Goal: Task Accomplishment & Management: Complete application form

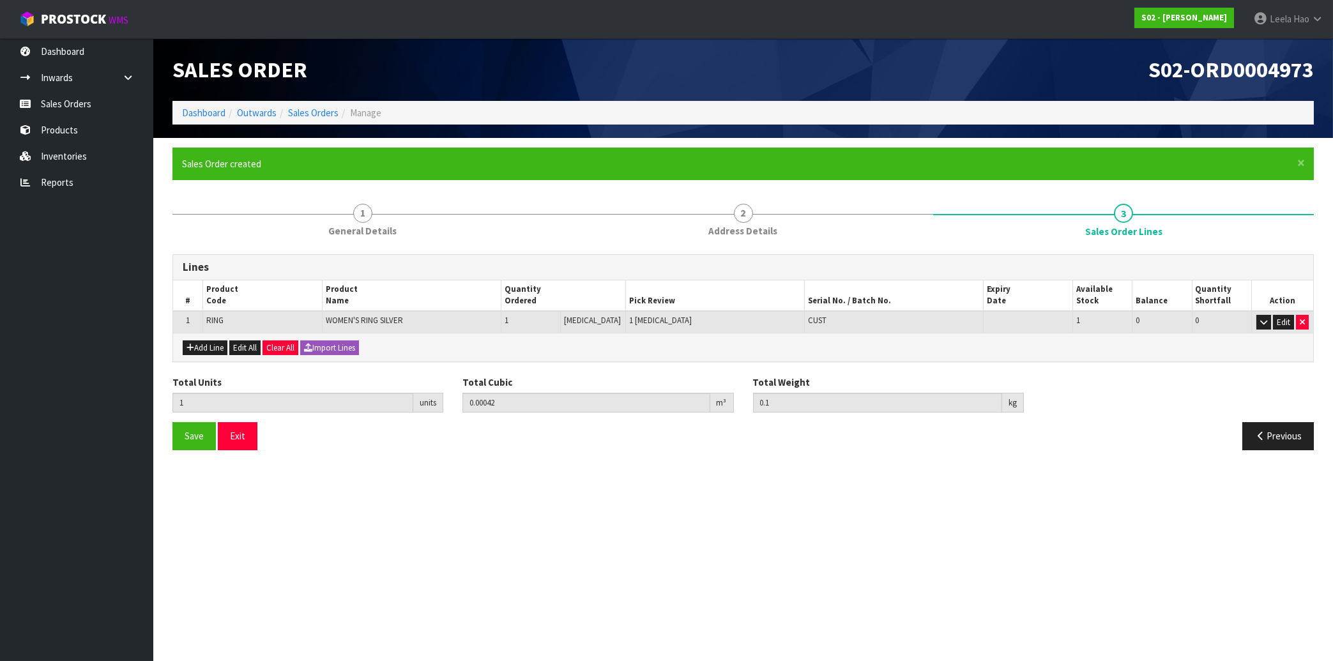
click at [69, 102] on link "Sales Orders" at bounding box center [76, 104] width 153 height 26
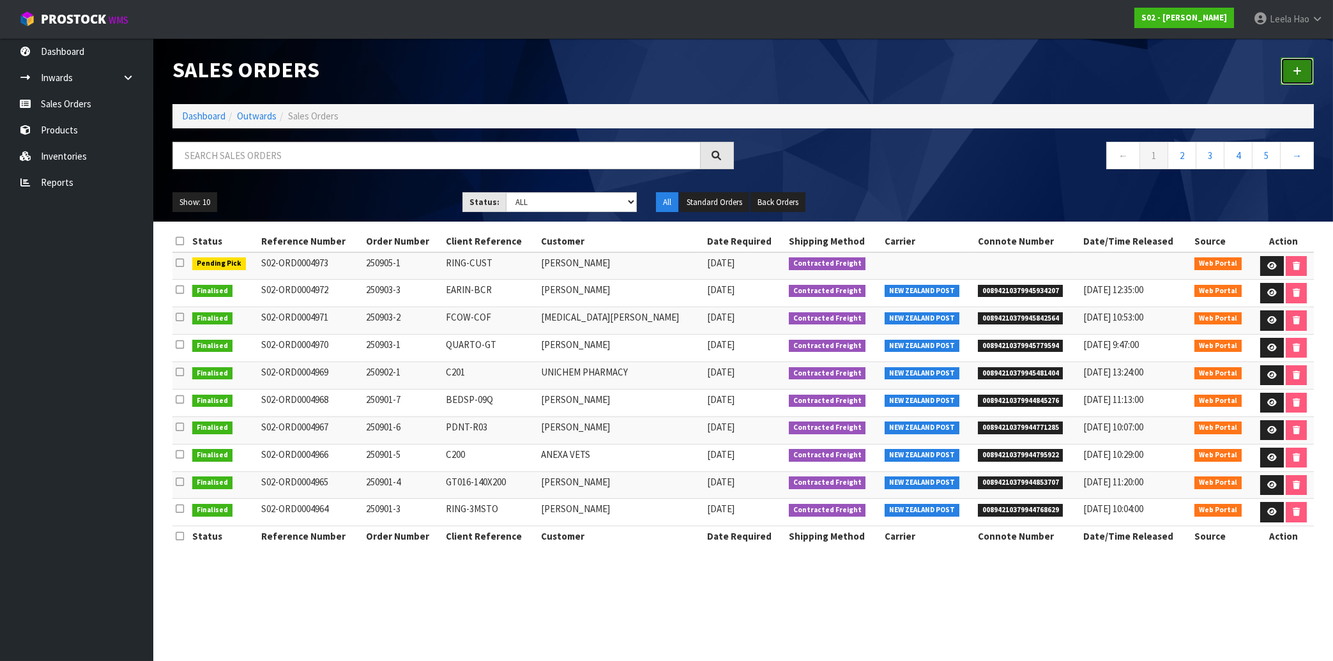
click at [1300, 77] on link at bounding box center [1296, 70] width 33 height 27
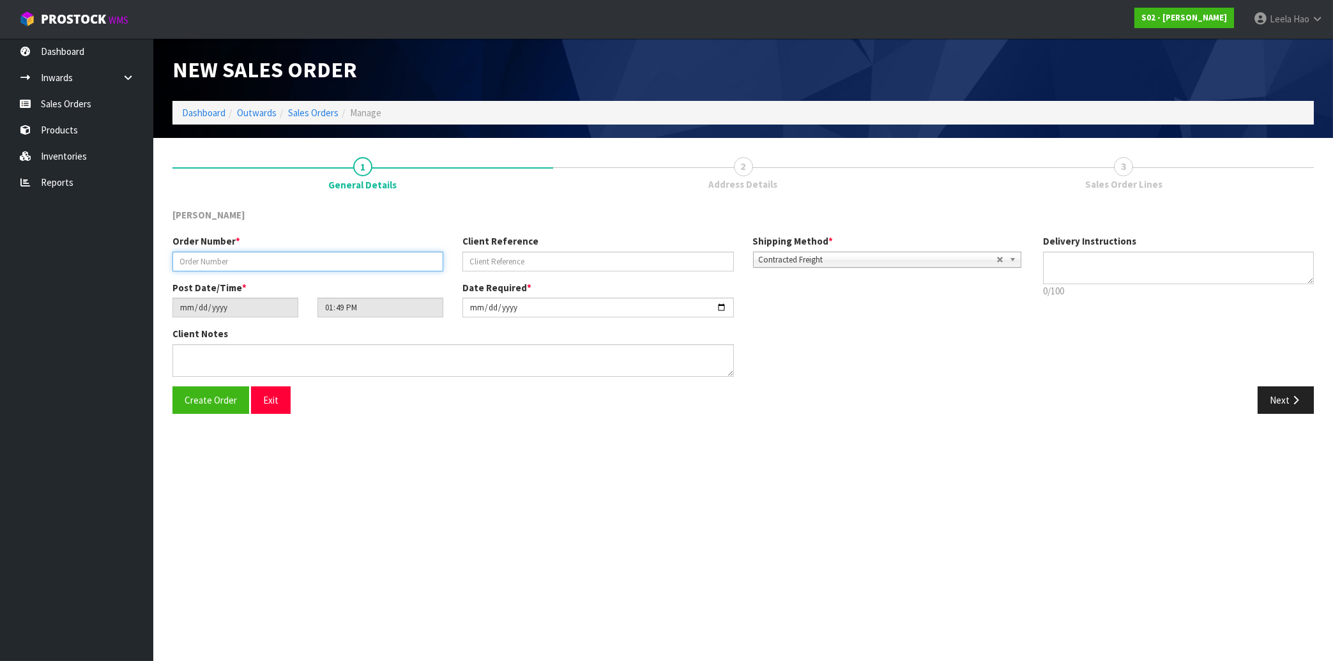
click at [324, 256] on input "text" at bounding box center [307, 262] width 271 height 20
type input "2509081"
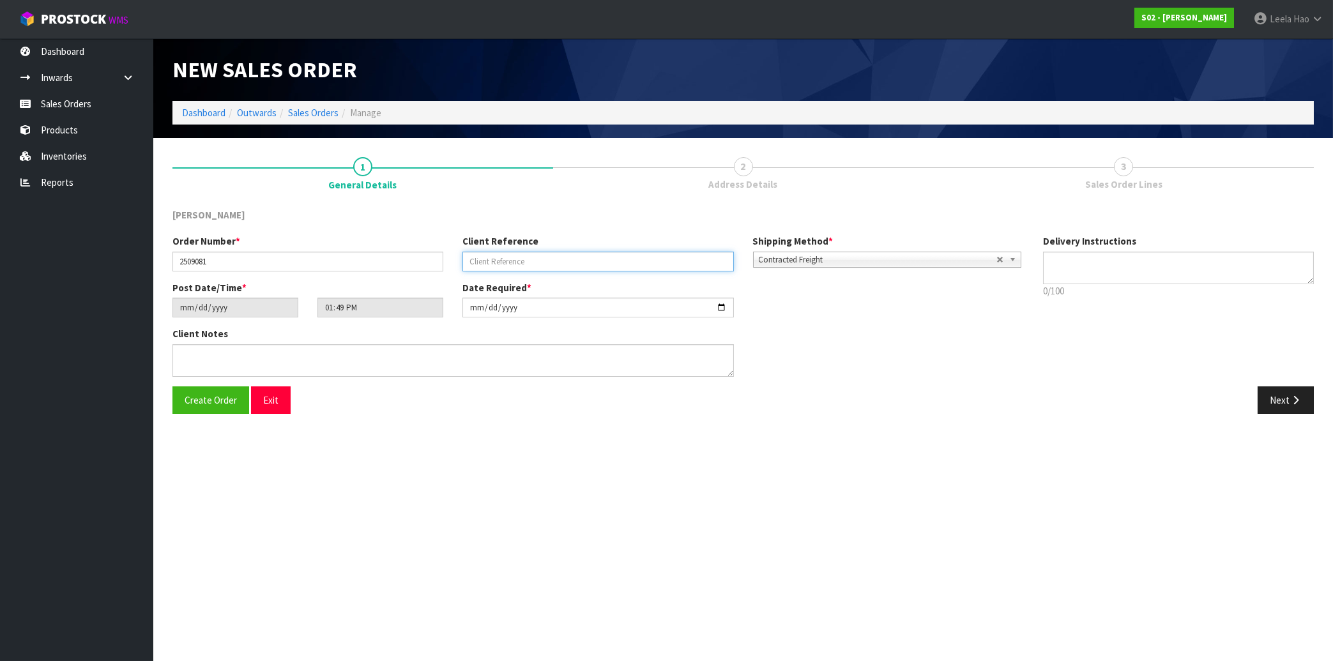
click at [577, 268] on input "text" at bounding box center [597, 262] width 271 height 20
type input "C196"
click at [1278, 399] on button "Next" at bounding box center [1285, 399] width 56 height 27
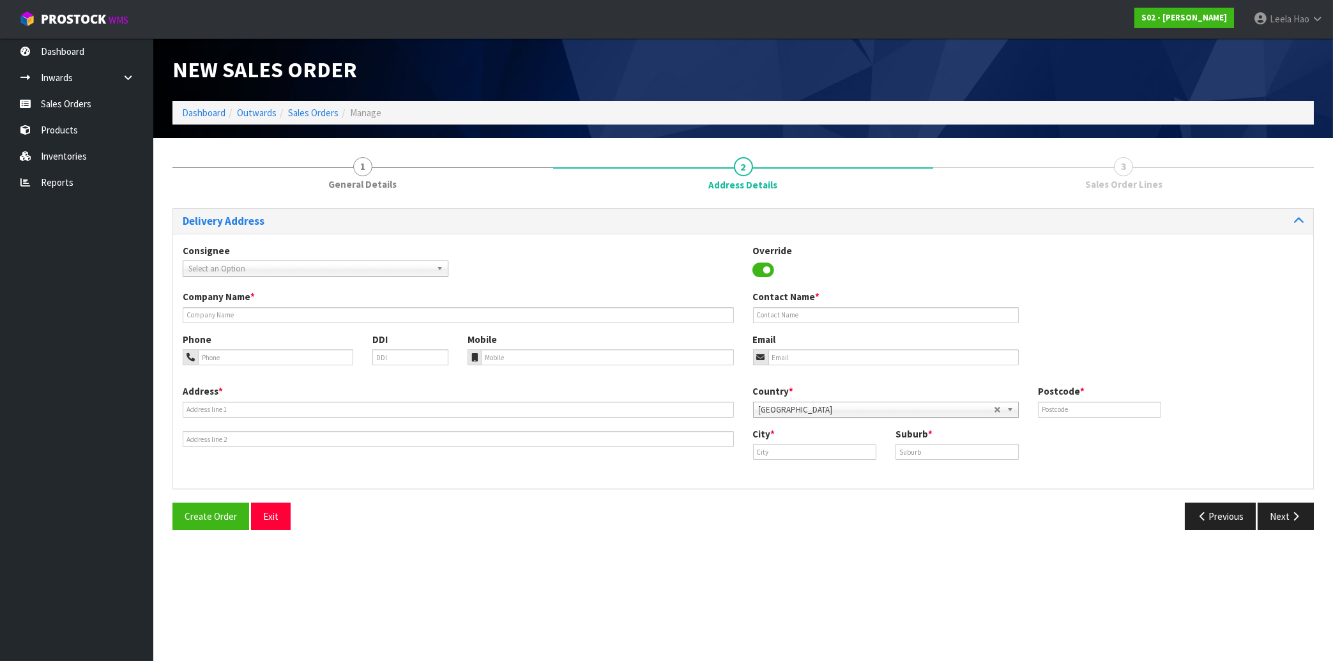
click at [788, 305] on div "Contact Name *" at bounding box center [885, 306] width 285 height 33
click at [789, 314] on input "text" at bounding box center [886, 315] width 266 height 16
paste input "[STREET_ADDRESS]"
type input "[STREET_ADDRESS]"
click at [271, 404] on input "text" at bounding box center [458, 410] width 551 height 16
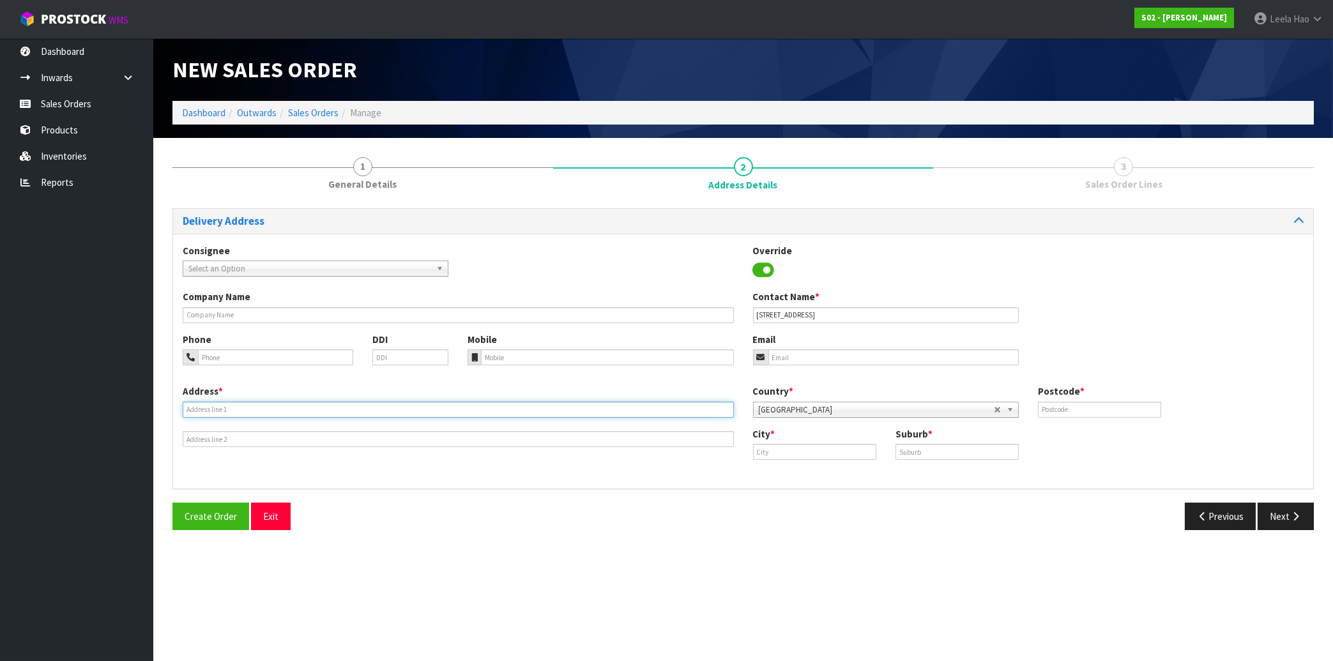
paste input "[STREET_ADDRESS]"
type input "[STREET_ADDRESS]"
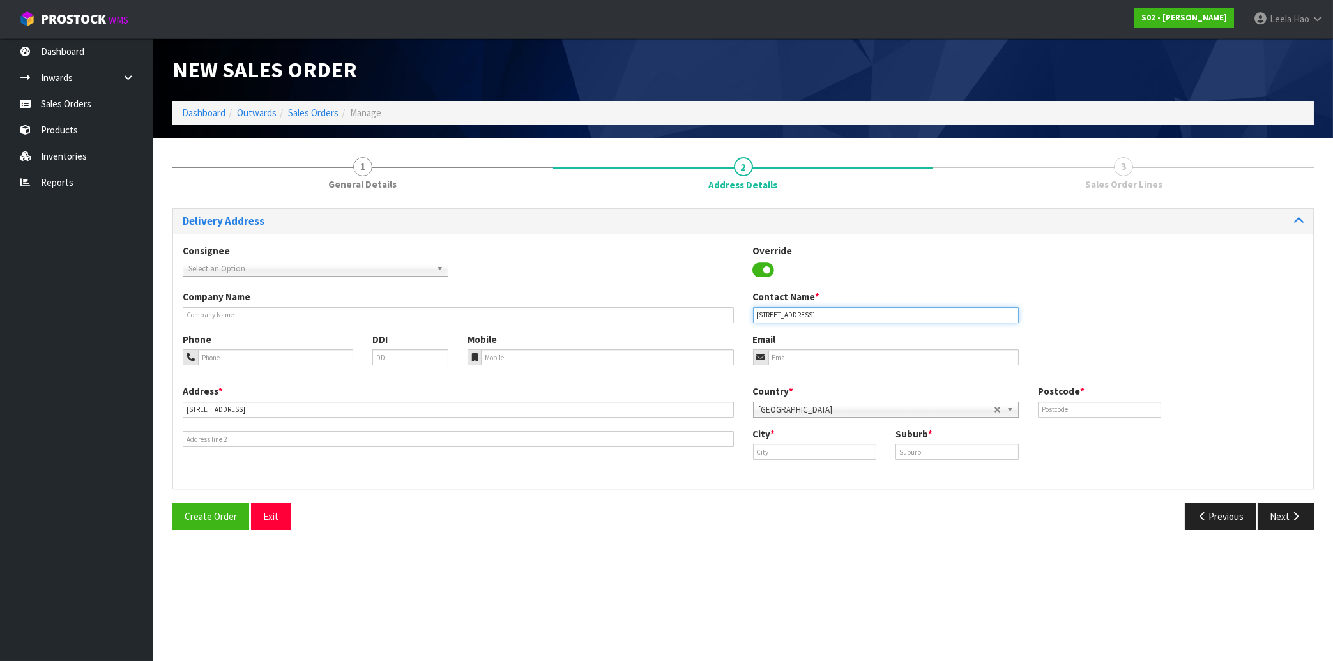
drag, startPoint x: 836, startPoint y: 312, endPoint x: 602, endPoint y: 302, distance: 234.6
click at [753, 307] on input "[STREET_ADDRESS]" at bounding box center [886, 315] width 266 height 16
paste input "[PERSON_NAME]"
type input "[PERSON_NAME]"
click at [951, 451] on input "text" at bounding box center [956, 452] width 123 height 16
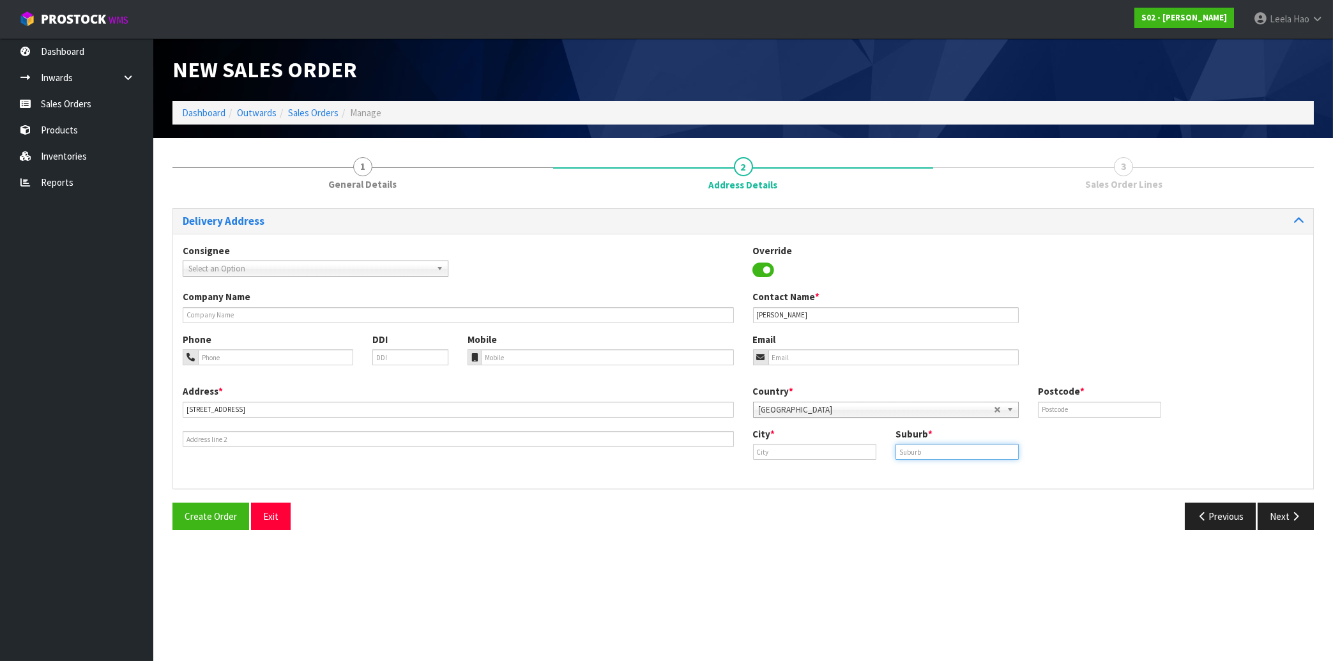
paste input "[GEOGRAPHIC_DATA]"
type input "[GEOGRAPHIC_DATA]"
click at [782, 453] on input "text" at bounding box center [814, 452] width 123 height 16
paste input "[GEOGRAPHIC_DATA]"
type input "[GEOGRAPHIC_DATA]"
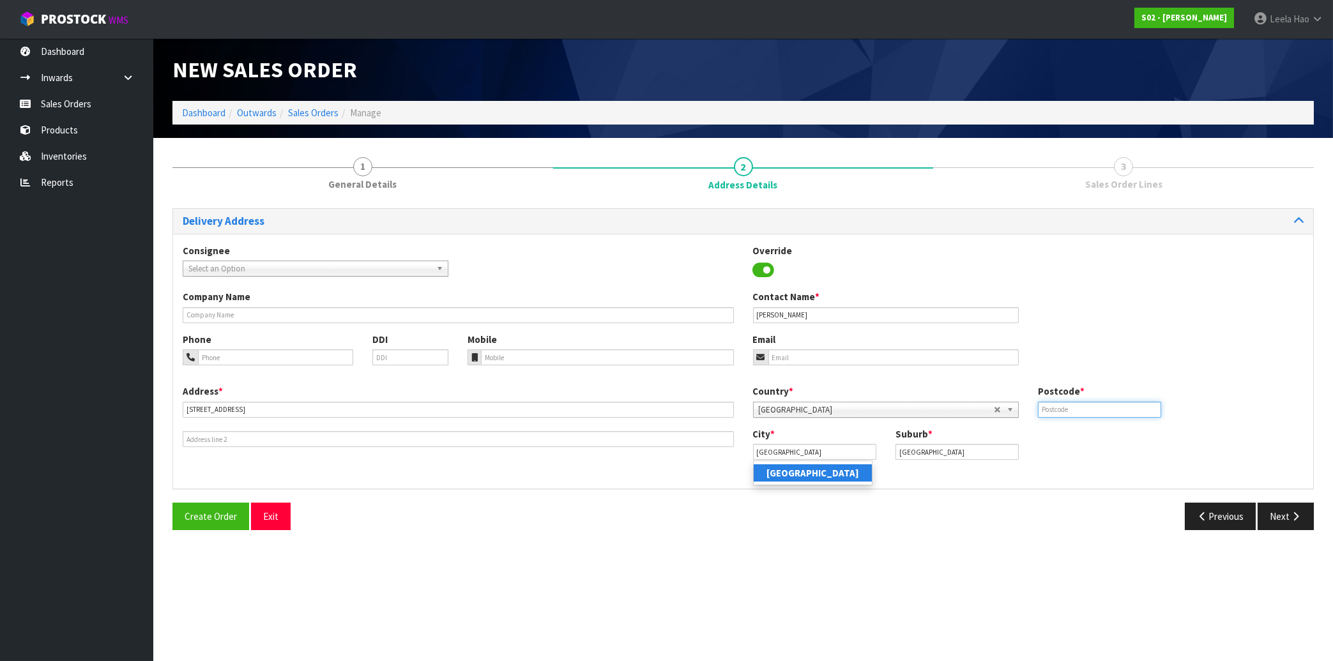
drag, startPoint x: 1076, startPoint y: 414, endPoint x: 1092, endPoint y: 375, distance: 41.5
click at [1076, 408] on input "text" at bounding box center [1099, 410] width 123 height 16
type input "3110"
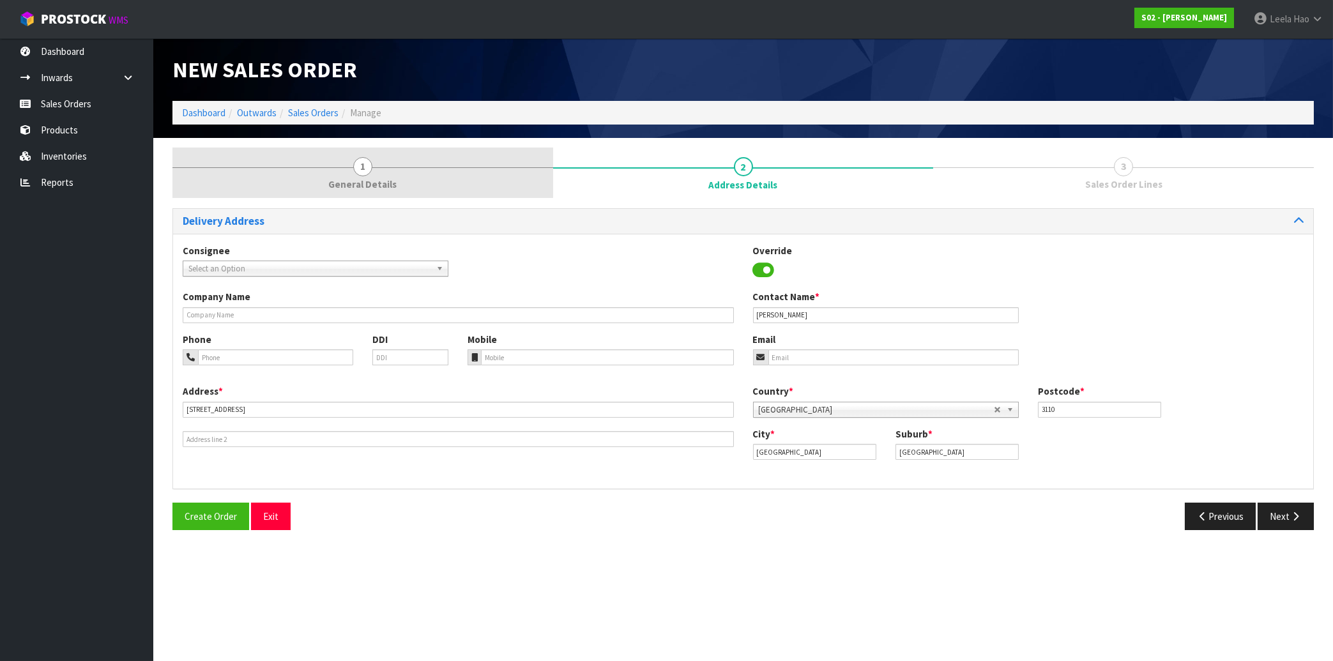
click at [344, 168] on div at bounding box center [362, 167] width 381 height 1
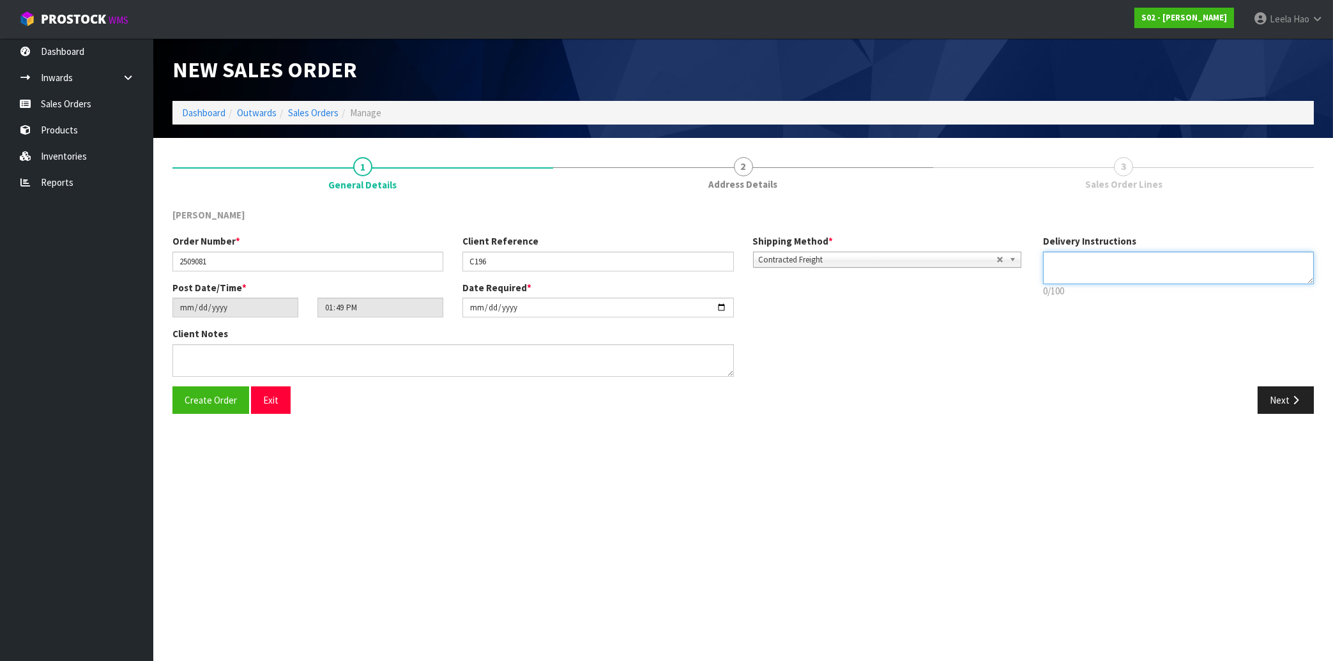
click at [1079, 259] on textarea at bounding box center [1178, 268] width 271 height 33
paste textarea "FRAGILE LEAVE ON THE FRONT DOOR MAT"
type textarea "FRAGILE LEAVE ON THE FRONT DOOR MAT"
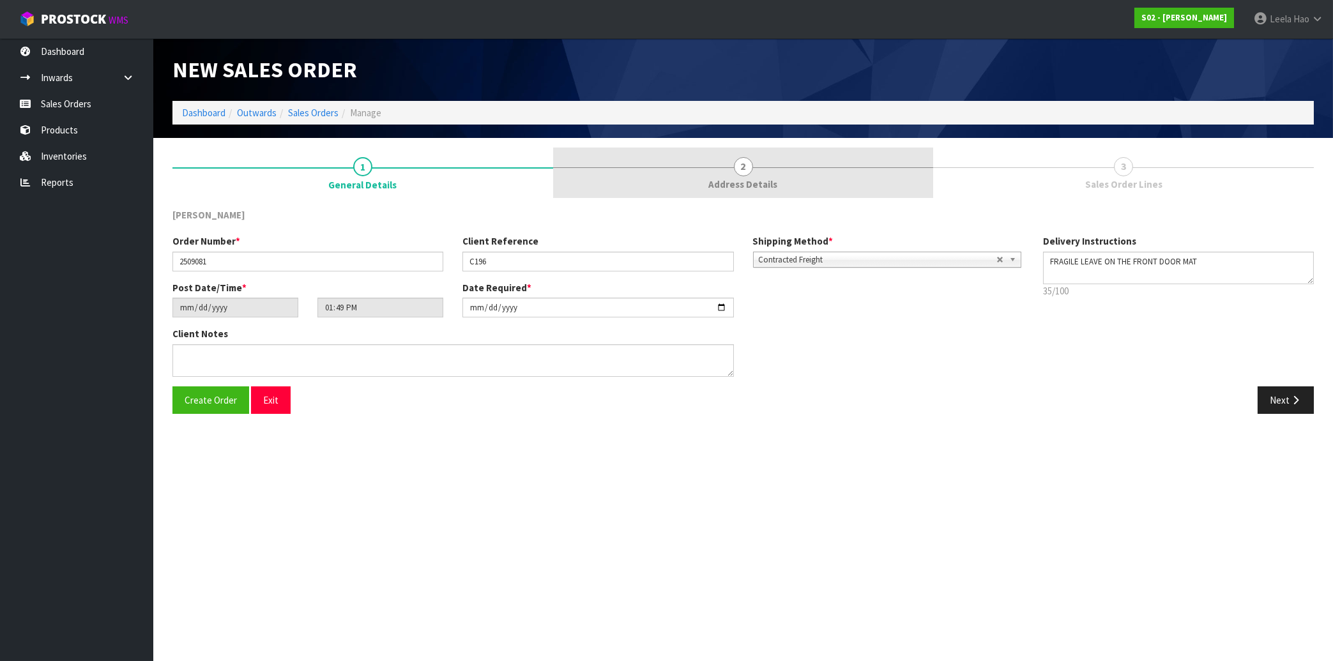
click at [739, 181] on span "Address Details" at bounding box center [743, 184] width 69 height 13
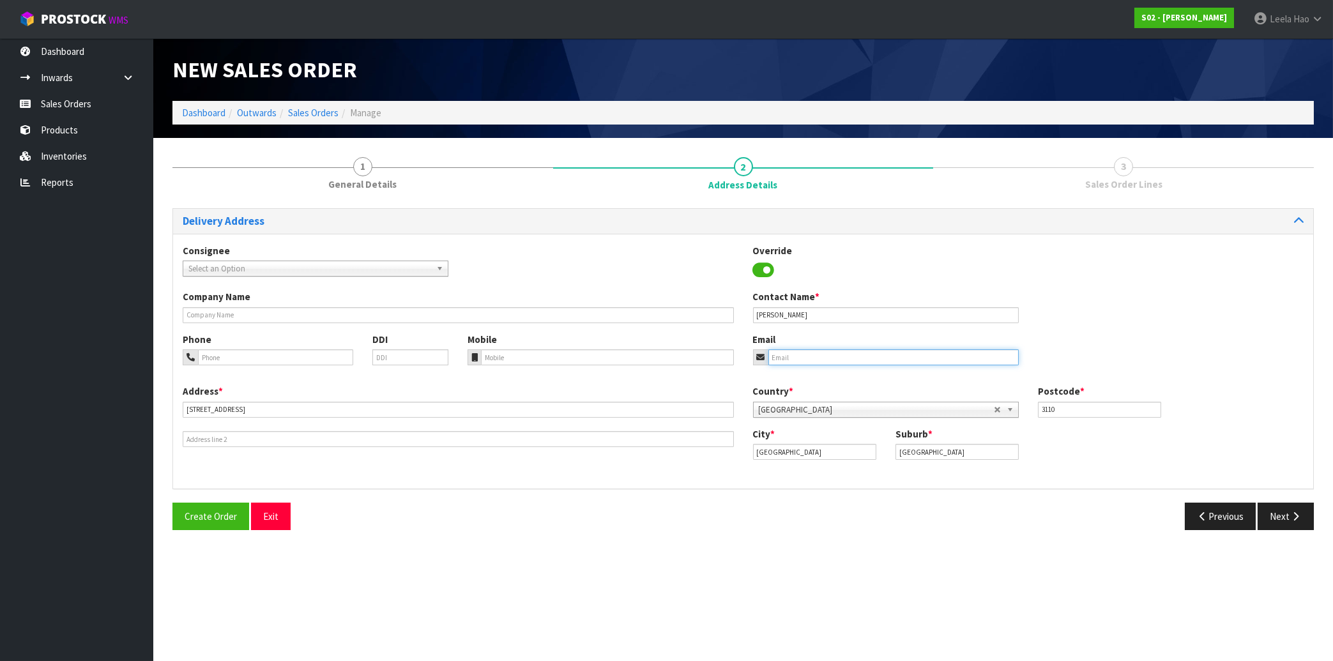
click at [818, 359] on input "email" at bounding box center [893, 357] width 250 height 16
paste input "[EMAIL_ADDRESS][DOMAIN_NAME]"
type input "[EMAIL_ADDRESS][DOMAIN_NAME]"
click at [1286, 510] on button "Next" at bounding box center [1285, 516] width 56 height 27
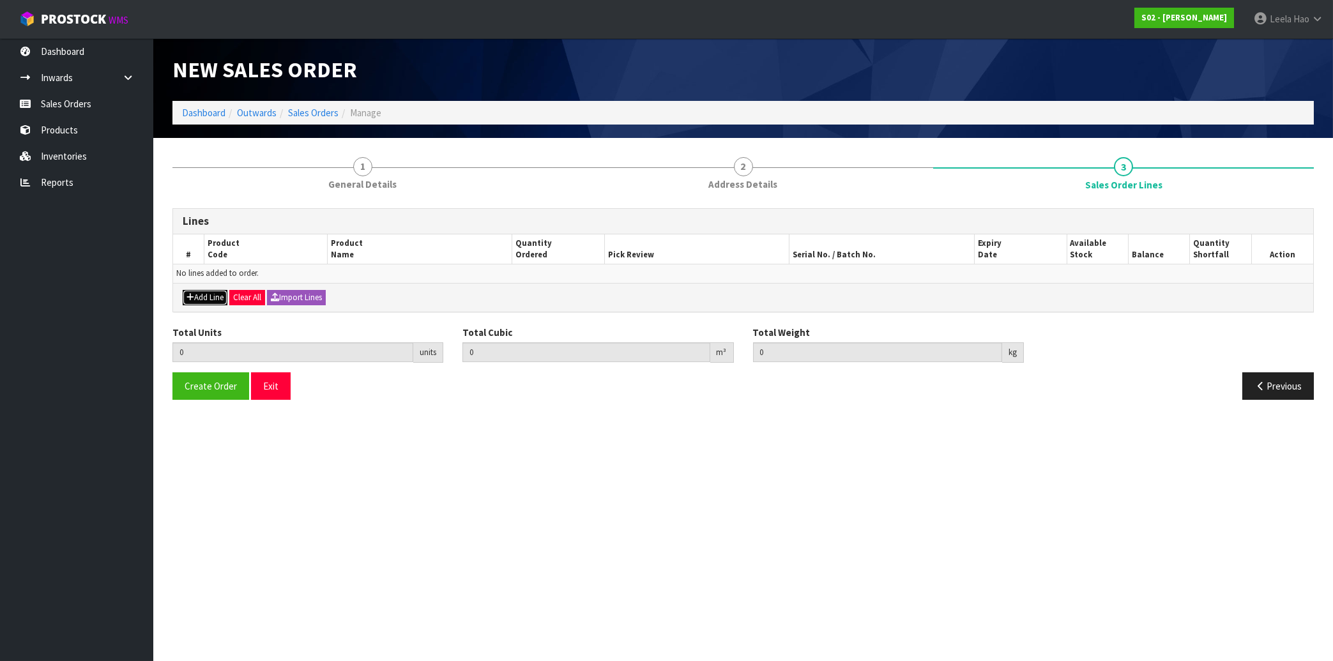
click at [209, 298] on button "Add Line" at bounding box center [205, 297] width 45 height 15
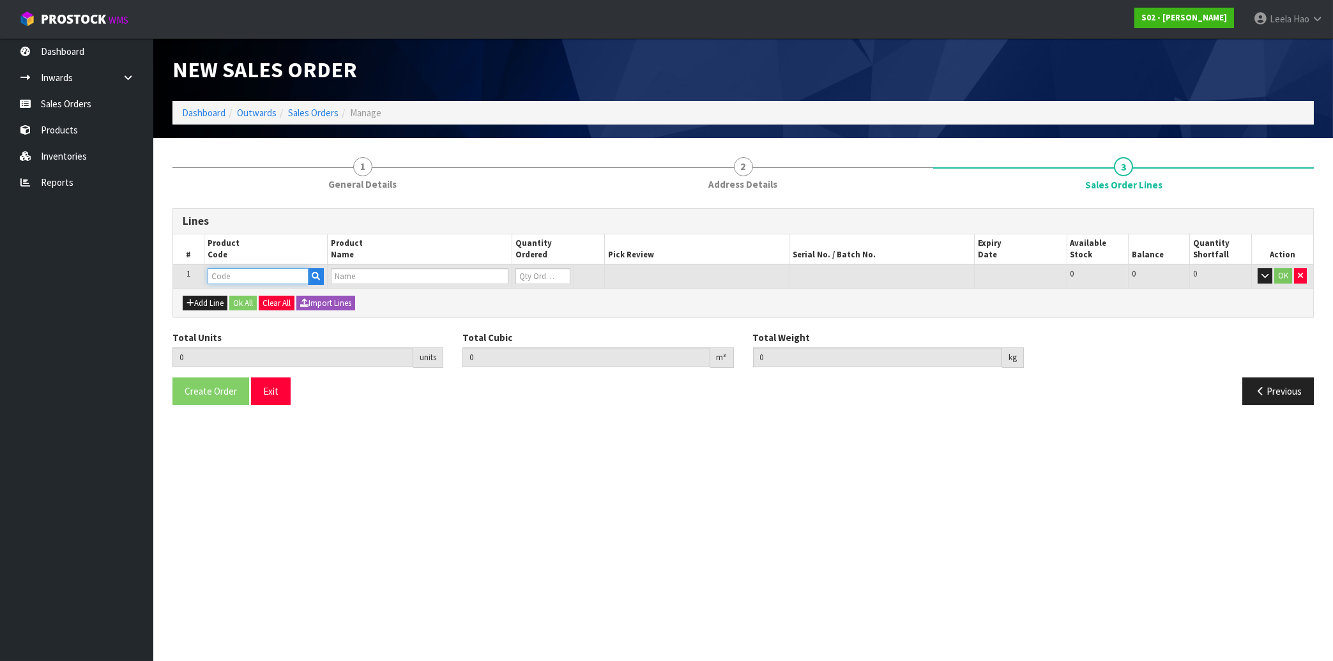
click at [259, 275] on input "text" at bounding box center [258, 276] width 101 height 16
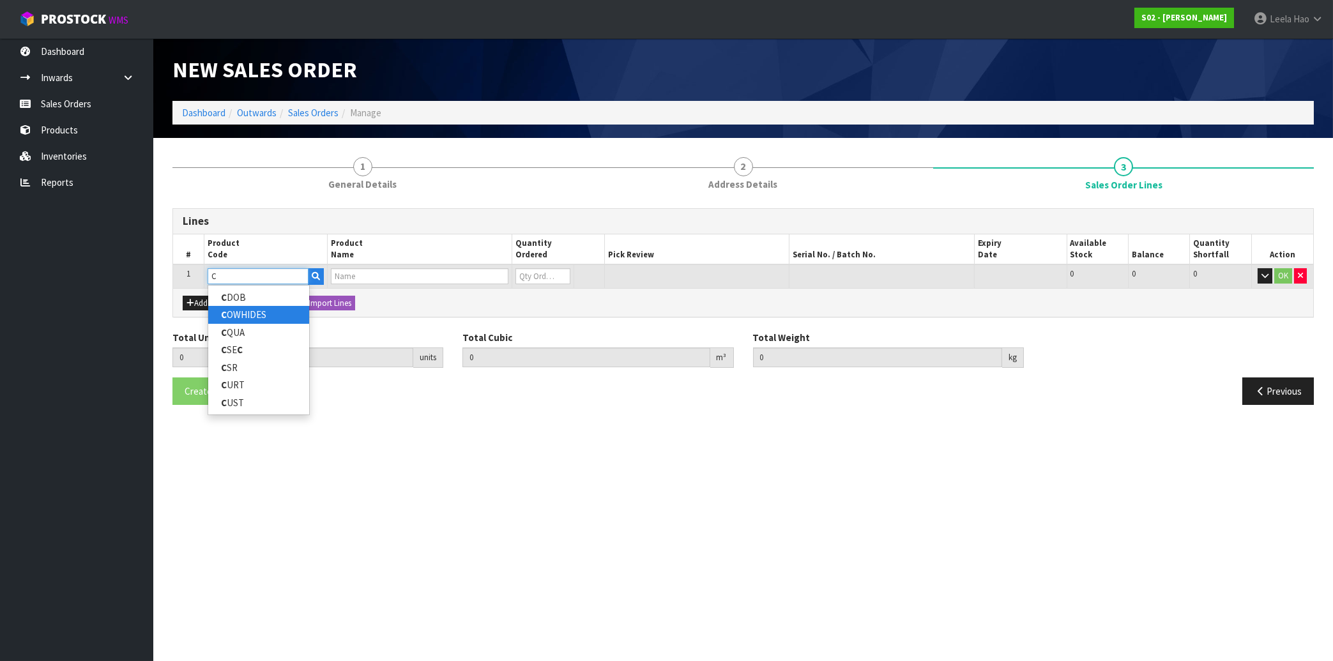
type input "C"
click at [259, 310] on link "C OWHIDES" at bounding box center [258, 314] width 101 height 17
type input "COWHIDES"
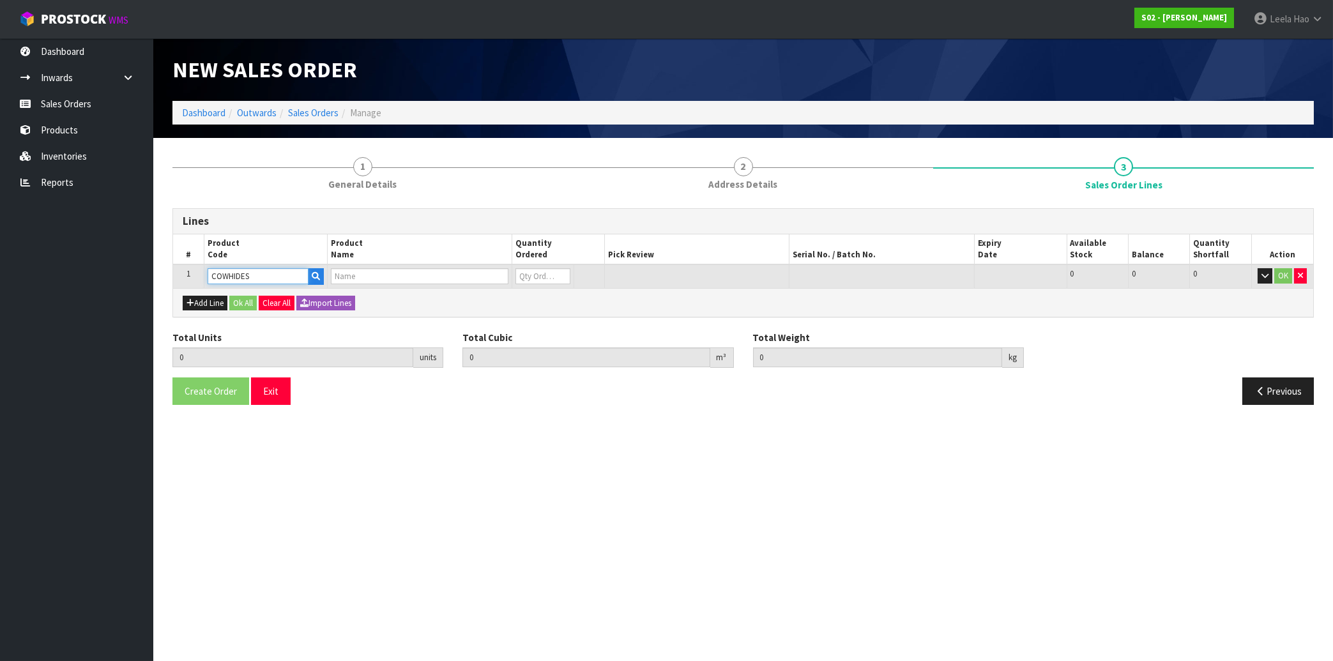
type input "0.000000"
type input "0.000"
type input "COWHIDES"
type input "0"
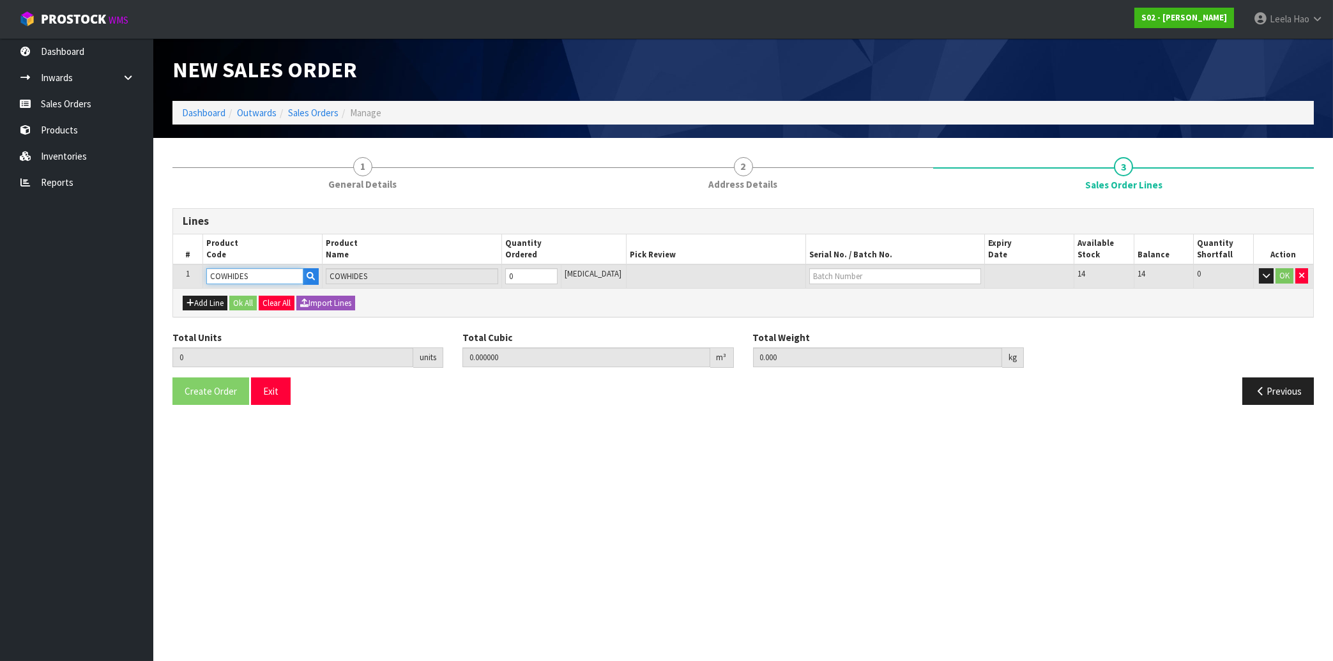
type input "1"
type input "0.005346"
type input "1.42"
type input "1"
click at [557, 271] on input "1" at bounding box center [531, 276] width 52 height 16
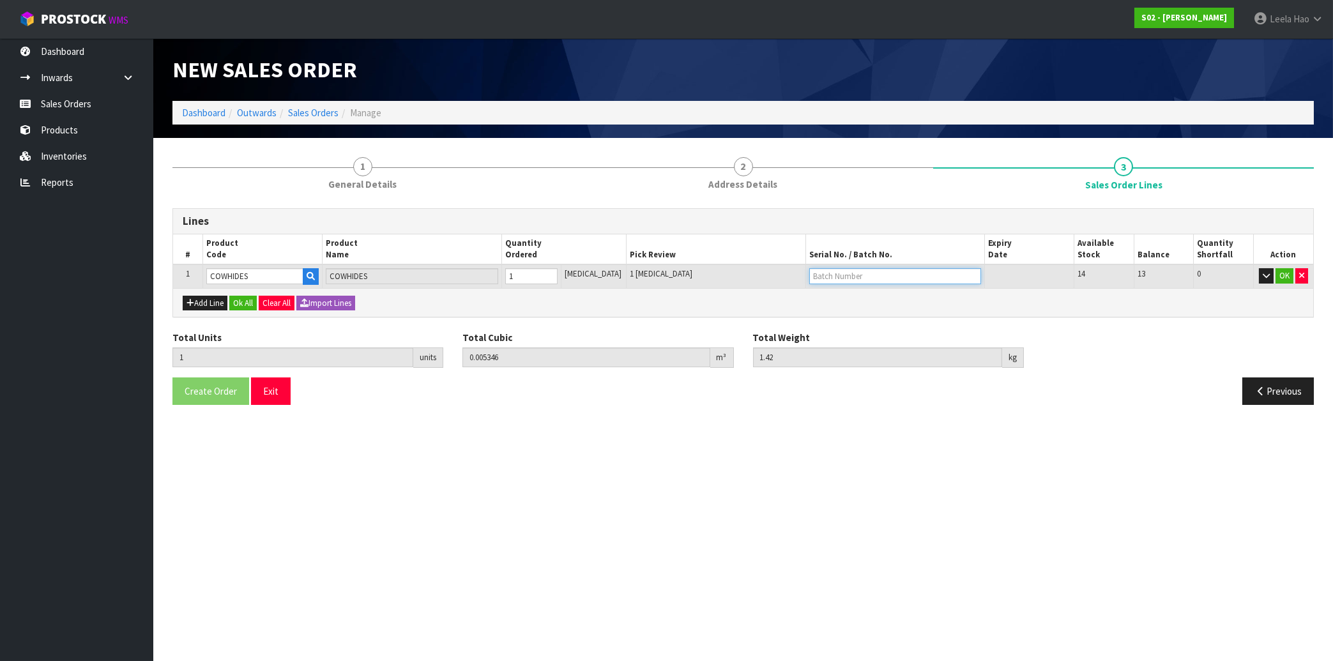
click at [882, 277] on input "text" at bounding box center [895, 276] width 172 height 16
type input "C196"
click at [1285, 277] on button "OK" at bounding box center [1284, 275] width 18 height 15
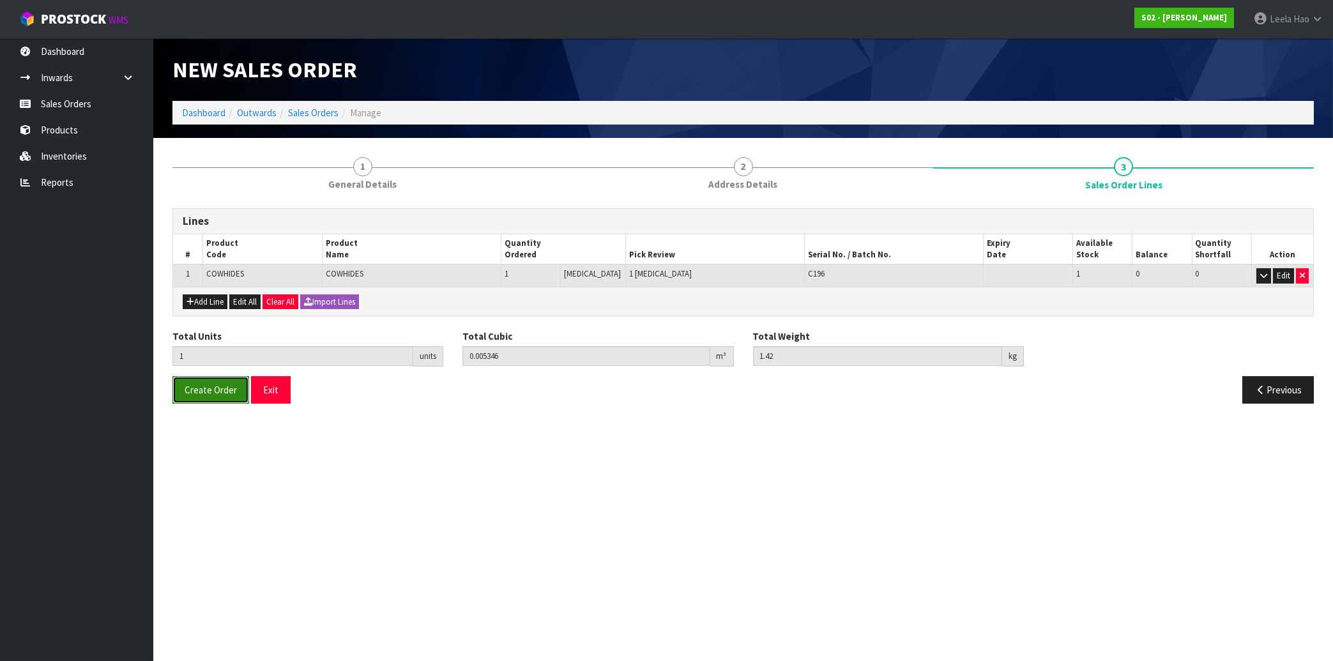
click at [215, 387] on span "Create Order" at bounding box center [211, 390] width 52 height 12
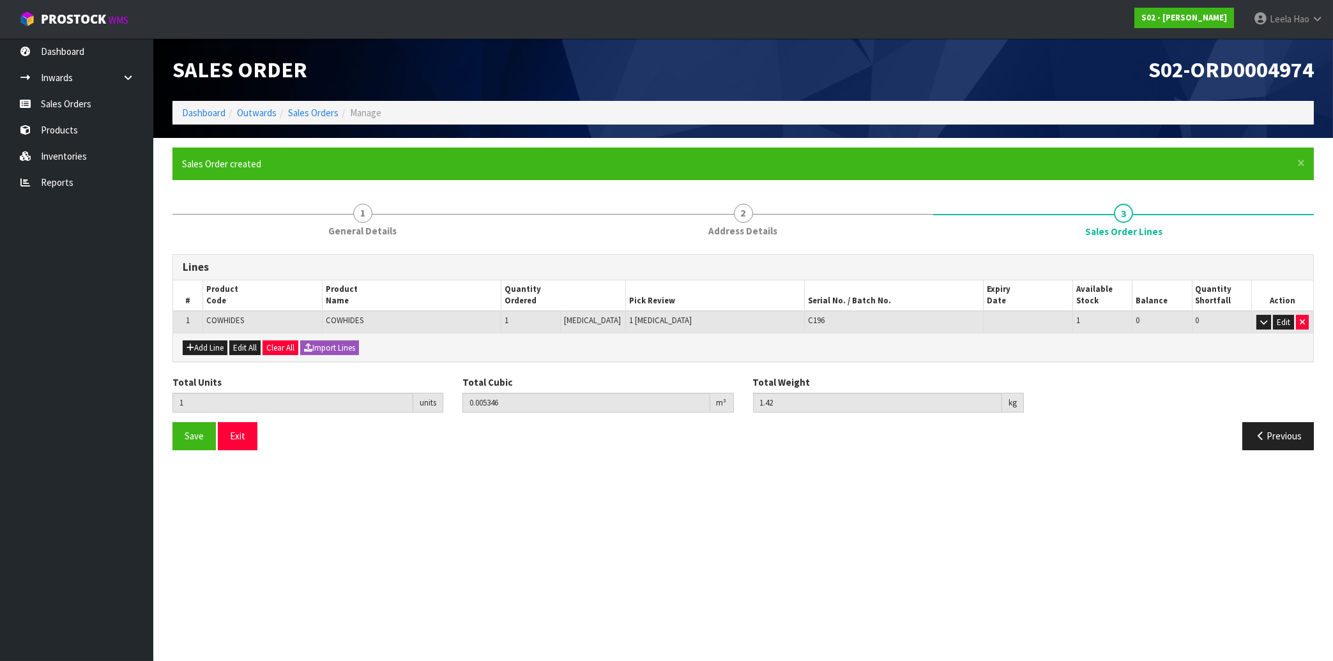
click at [1077, 447] on div "Previous" at bounding box center [1033, 435] width 580 height 27
click at [1083, 483] on section "Edit Sales Order S02-ORD0004974 Dashboard Outwards Sales Orders Manage Sales Or…" at bounding box center [666, 330] width 1333 height 661
click at [79, 99] on link "Sales Orders" at bounding box center [76, 104] width 153 height 26
